Goal: Communication & Community: Answer question/provide support

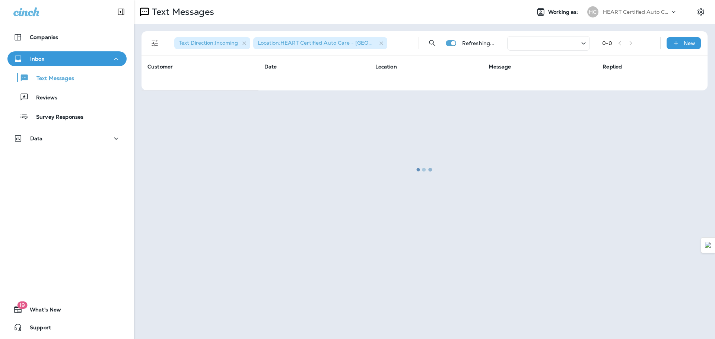
click at [67, 69] on div "Text Messages Reviews Survey Responses" at bounding box center [66, 95] width 119 height 58
click at [67, 72] on button "Text Messages" at bounding box center [66, 78] width 119 height 16
click at [73, 94] on div "Reviews" at bounding box center [66, 97] width 113 height 11
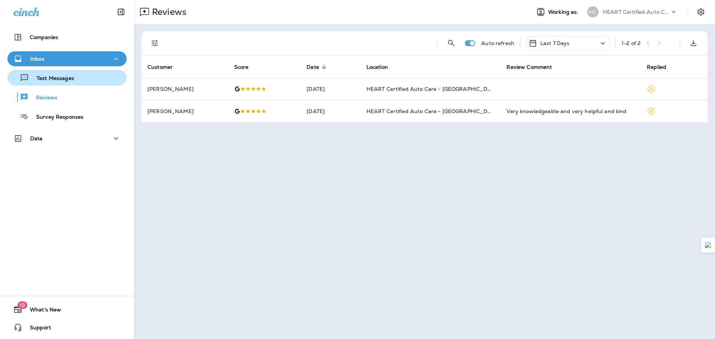
click at [86, 76] on div "Text Messages" at bounding box center [66, 77] width 113 height 11
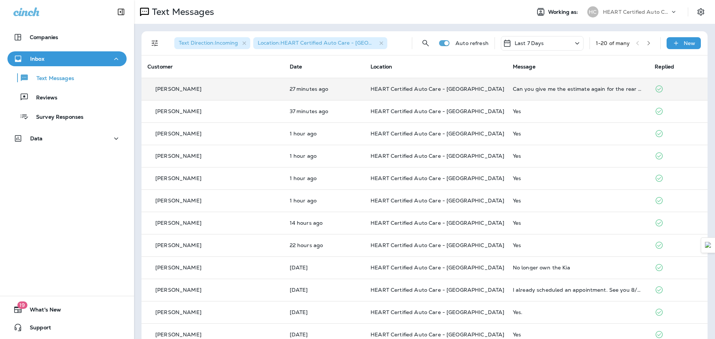
click at [568, 92] on td "Can you give me the estimate again for the rear break repair?" at bounding box center [578, 89] width 142 height 22
